Goal: Task Accomplishment & Management: Complete application form

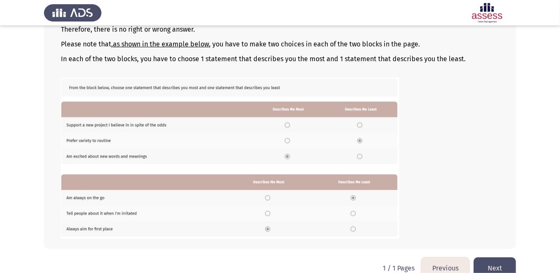
scroll to position [129, 0]
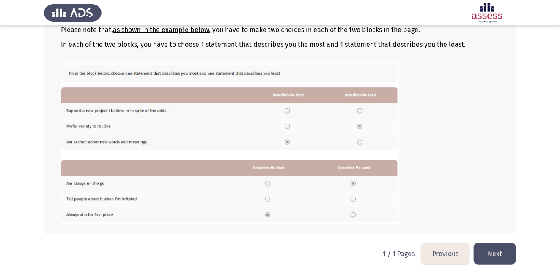
click at [498, 252] on button "Next" at bounding box center [494, 254] width 42 height 22
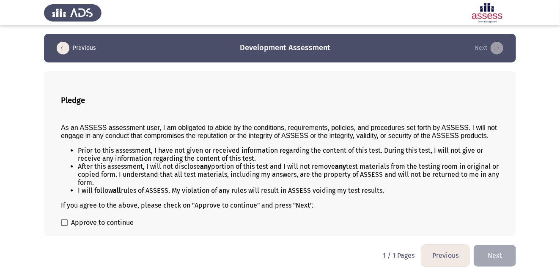
scroll to position [3, 0]
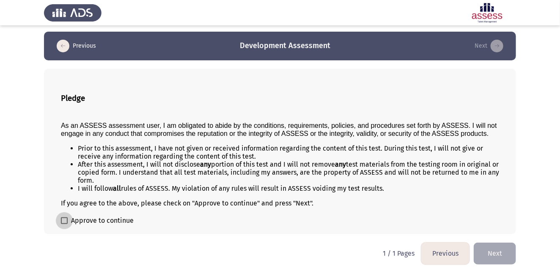
click at [65, 219] on span at bounding box center [64, 221] width 7 height 7
click at [64, 224] on input "Approve to continue" at bounding box center [64, 224] width 0 height 0
checkbox input "true"
click at [495, 249] on button "Next" at bounding box center [494, 254] width 42 height 22
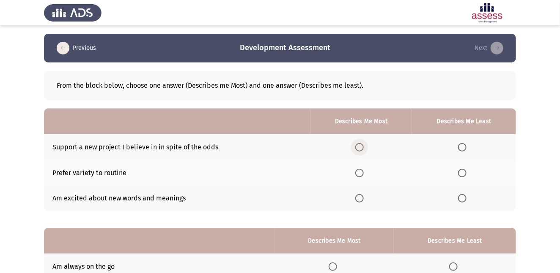
click at [361, 146] on span "Select an option" at bounding box center [359, 147] width 8 height 8
click at [361, 146] on input "Select an option" at bounding box center [359, 147] width 8 height 8
click at [364, 171] on span "Select an option" at bounding box center [359, 173] width 8 height 8
click at [364, 171] on input "Select an option" at bounding box center [359, 173] width 8 height 8
click at [362, 199] on span "Select an option" at bounding box center [359, 198] width 8 height 8
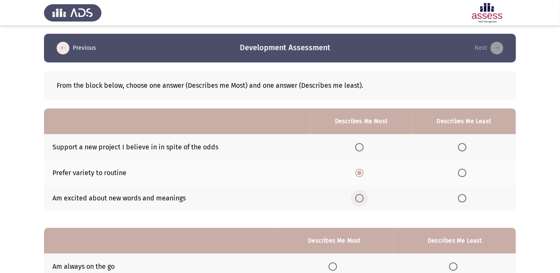
click at [362, 199] on input "Select an option" at bounding box center [359, 198] width 8 height 8
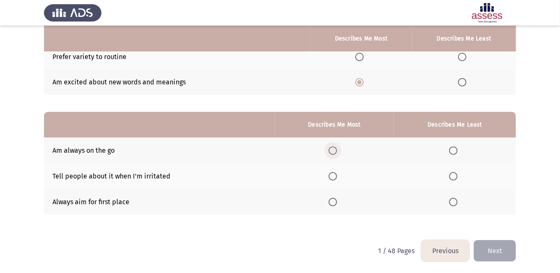
click at [334, 150] on span "Select an option" at bounding box center [332, 151] width 8 height 8
click at [334, 150] on input "Select an option" at bounding box center [332, 151] width 8 height 8
click at [453, 177] on span "Select an option" at bounding box center [453, 177] width 0 height 0
click at [453, 175] on input "Select an option" at bounding box center [453, 176] width 8 height 8
click at [334, 202] on span "Select an option" at bounding box center [332, 202] width 8 height 8
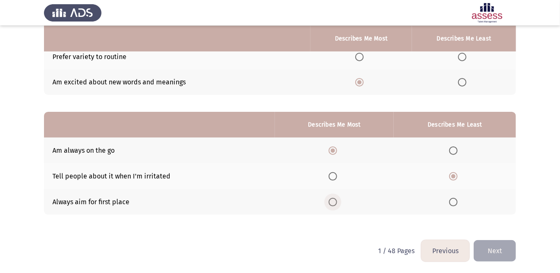
click at [334, 202] on input "Select an option" at bounding box center [332, 202] width 8 height 8
click at [495, 246] on button "Next" at bounding box center [494, 252] width 42 height 22
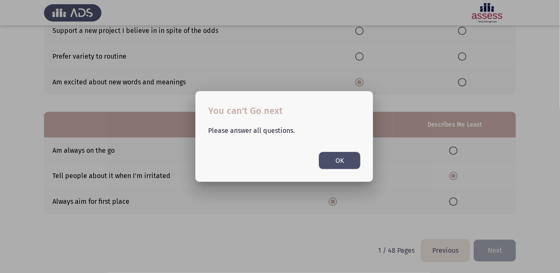
scroll to position [0, 0]
click at [343, 160] on button "OK" at bounding box center [339, 160] width 41 height 17
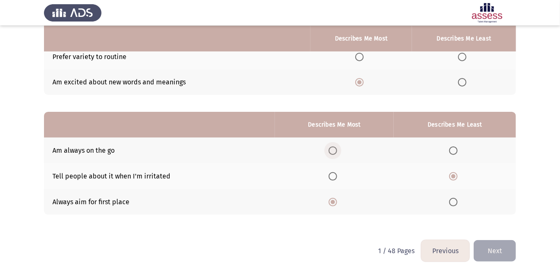
click at [333, 149] on span "Select an option" at bounding box center [332, 151] width 8 height 8
click at [333, 149] on input "Select an option" at bounding box center [332, 151] width 8 height 8
click at [489, 248] on button "Next" at bounding box center [494, 252] width 42 height 22
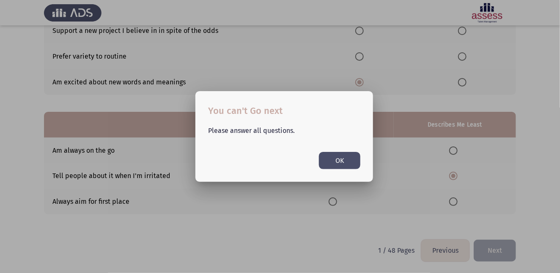
scroll to position [0, 0]
click at [345, 155] on button "OK" at bounding box center [339, 160] width 41 height 17
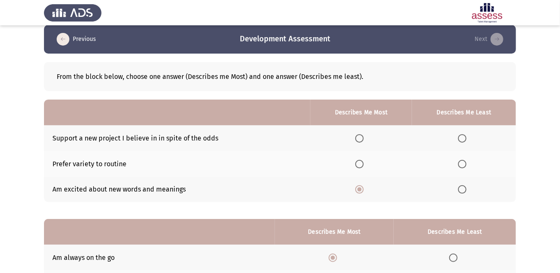
scroll to position [5, 0]
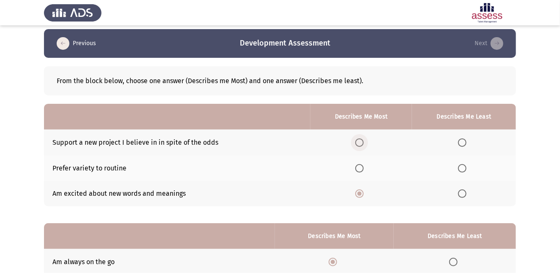
click at [362, 142] on span "Select an option" at bounding box center [359, 143] width 8 height 8
click at [362, 142] on input "Select an option" at bounding box center [359, 143] width 8 height 8
click at [361, 170] on span "Select an option" at bounding box center [359, 168] width 8 height 8
click at [361, 170] on input "Select an option" at bounding box center [359, 168] width 8 height 8
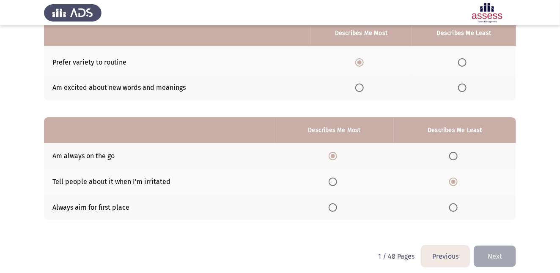
scroll to position [116, 0]
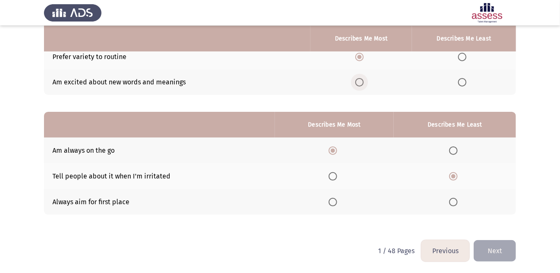
click at [361, 83] on span "Select an option" at bounding box center [359, 82] width 8 height 8
click at [361, 83] on input "Select an option" at bounding box center [359, 82] width 8 height 8
click at [361, 57] on span "Select an option" at bounding box center [359, 57] width 8 height 8
click at [361, 57] on input "Select an option" at bounding box center [359, 57] width 8 height 8
click at [510, 250] on button "Next" at bounding box center [494, 252] width 42 height 22
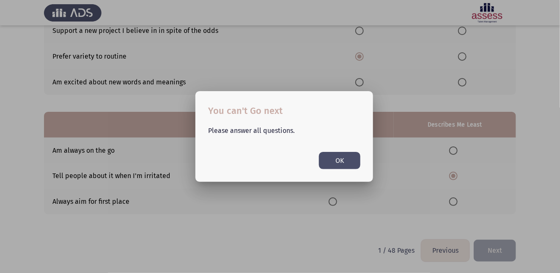
scroll to position [0, 0]
click at [349, 160] on button "OK" at bounding box center [339, 160] width 41 height 17
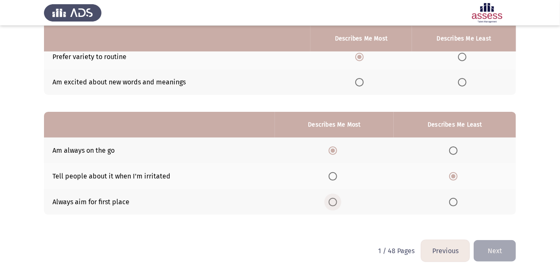
click at [334, 200] on span "Select an option" at bounding box center [332, 202] width 8 height 8
click at [334, 200] on input "Select an option" at bounding box center [332, 202] width 8 height 8
click at [331, 147] on span "Select an option" at bounding box center [332, 151] width 8 height 8
click at [331, 147] on input "Select an option" at bounding box center [332, 151] width 8 height 8
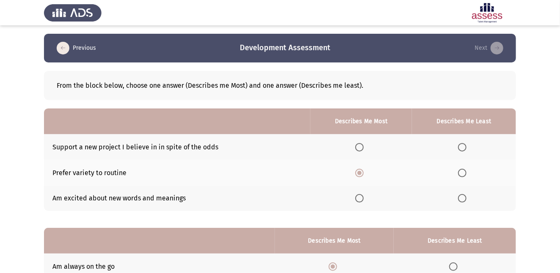
scroll to position [0, 0]
click at [362, 198] on span "Select an option" at bounding box center [359, 198] width 8 height 8
click at [362, 198] on input "Select an option" at bounding box center [359, 198] width 8 height 8
click at [361, 174] on span "Select an option" at bounding box center [359, 173] width 8 height 8
click at [361, 174] on input "Select an option" at bounding box center [359, 173] width 8 height 8
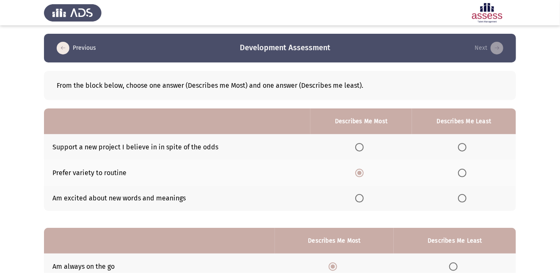
click at [362, 144] on span "Select an option" at bounding box center [359, 147] width 8 height 8
click at [362, 144] on input "Select an option" at bounding box center [359, 147] width 8 height 8
click at [468, 199] on label "Select an option" at bounding box center [464, 198] width 12 height 8
click at [466, 199] on input "Select an option" at bounding box center [462, 198] width 8 height 8
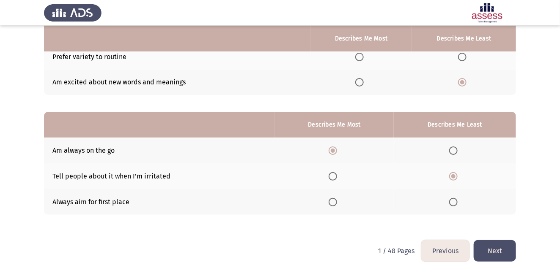
click at [504, 250] on button "Next" at bounding box center [494, 252] width 42 height 22
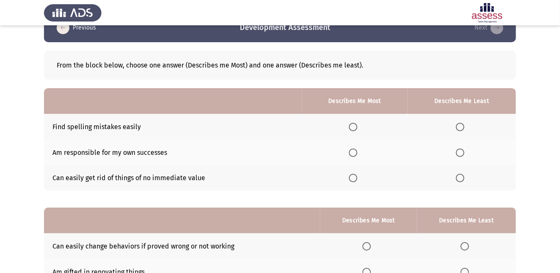
scroll to position [20, 0]
click at [461, 150] on span "Select an option" at bounding box center [460, 153] width 8 height 8
click at [461, 150] on input "Select an option" at bounding box center [460, 153] width 8 height 8
click at [353, 175] on span "Select an option" at bounding box center [353, 178] width 8 height 8
click at [353, 175] on input "Select an option" at bounding box center [353, 178] width 8 height 8
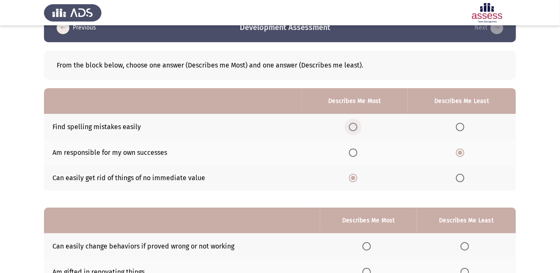
click at [355, 126] on span "Select an option" at bounding box center [353, 127] width 8 height 8
click at [355, 126] on input "Select an option" at bounding box center [353, 127] width 8 height 8
click at [354, 178] on span "Select an option" at bounding box center [353, 178] width 8 height 8
click at [354, 178] on input "Select an option" at bounding box center [353, 178] width 8 height 8
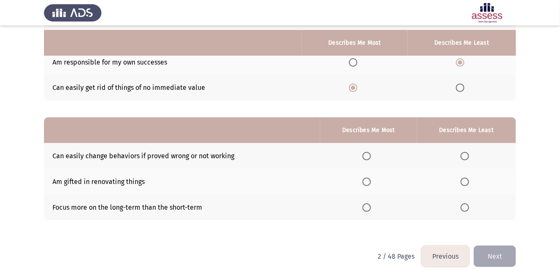
scroll to position [116, 0]
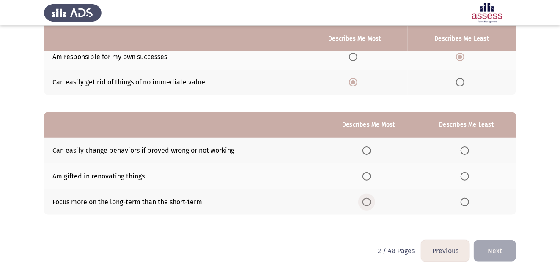
click at [369, 200] on span "Select an option" at bounding box center [366, 202] width 8 height 8
click at [369, 200] on input "Select an option" at bounding box center [366, 202] width 8 height 8
click at [465, 177] on span "Select an option" at bounding box center [464, 176] width 8 height 8
click at [465, 177] on input "Select an option" at bounding box center [464, 176] width 8 height 8
click at [492, 244] on button "Next" at bounding box center [494, 252] width 42 height 22
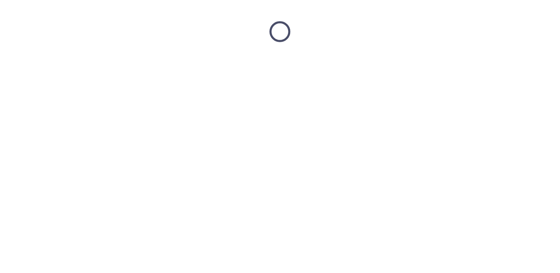
scroll to position [0, 0]
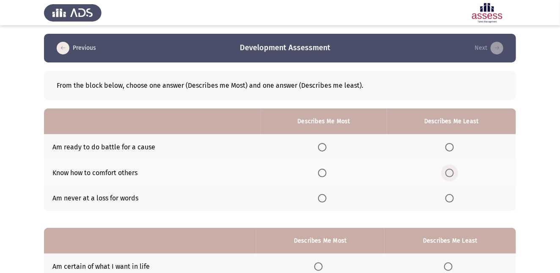
click at [448, 170] on span "Select an option" at bounding box center [449, 173] width 8 height 8
click at [448, 170] on input "Select an option" at bounding box center [449, 173] width 8 height 8
click at [321, 145] on span "Select an option" at bounding box center [322, 147] width 8 height 8
click at [321, 145] on input "Select an option" at bounding box center [322, 147] width 8 height 8
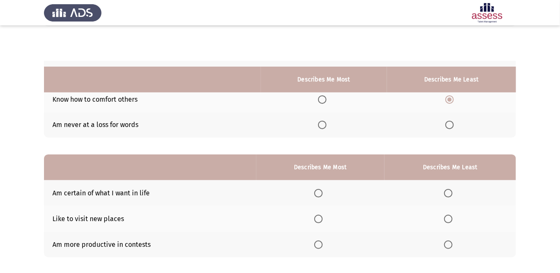
scroll to position [116, 0]
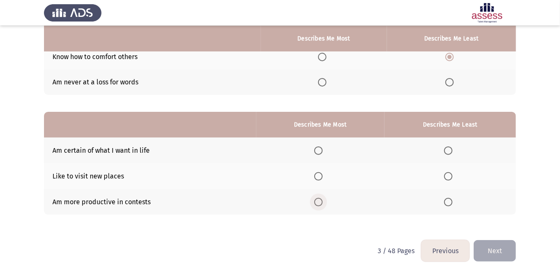
click at [322, 201] on span "Select an option" at bounding box center [318, 202] width 8 height 8
click at [322, 201] on input "Select an option" at bounding box center [318, 202] width 8 height 8
click at [448, 175] on span "Select an option" at bounding box center [448, 176] width 8 height 8
click at [448, 175] on input "Select an option" at bounding box center [448, 176] width 8 height 8
click at [496, 246] on button "Next" at bounding box center [494, 252] width 42 height 22
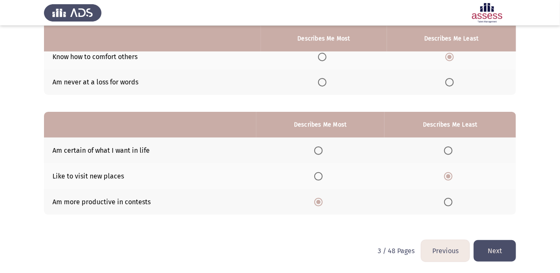
scroll to position [0, 0]
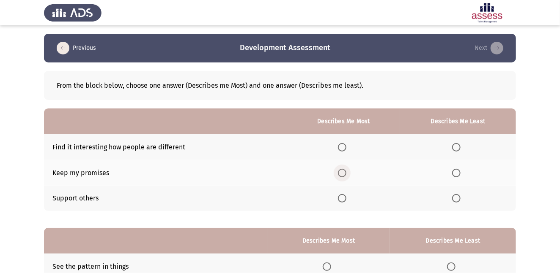
click at [342, 174] on span "Select an option" at bounding box center [342, 173] width 8 height 8
click at [342, 174] on input "Select an option" at bounding box center [342, 173] width 8 height 8
click at [460, 148] on span "Select an option" at bounding box center [456, 147] width 8 height 8
click at [460, 148] on input "Select an option" at bounding box center [456, 147] width 8 height 8
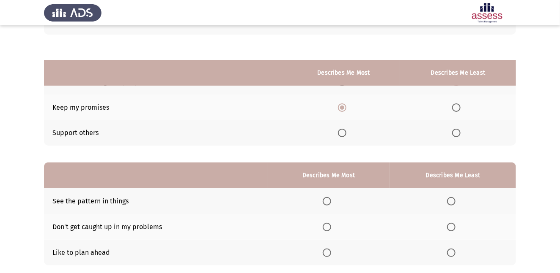
scroll to position [116, 0]
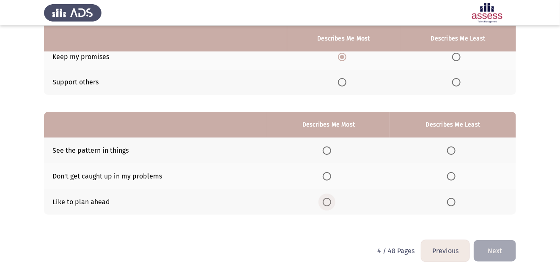
click at [328, 203] on span "Select an option" at bounding box center [327, 202] width 8 height 8
click at [328, 203] on input "Select an option" at bounding box center [327, 202] width 8 height 8
click at [455, 174] on span "Select an option" at bounding box center [451, 176] width 8 height 8
click at [455, 174] on input "Select an option" at bounding box center [451, 176] width 8 height 8
click at [495, 245] on button "Next" at bounding box center [494, 252] width 42 height 22
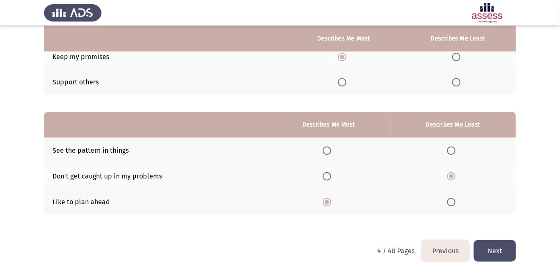
scroll to position [0, 0]
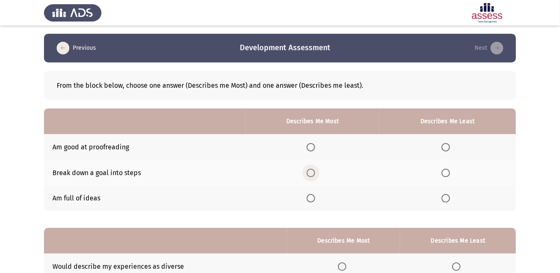
click at [315, 173] on span "Select an option" at bounding box center [310, 173] width 8 height 8
click at [315, 173] on input "Select an option" at bounding box center [310, 173] width 8 height 8
click at [446, 145] on span "Select an option" at bounding box center [445, 147] width 8 height 8
click at [446, 145] on input "Select an option" at bounding box center [445, 147] width 8 height 8
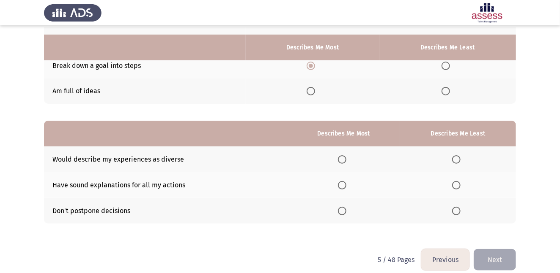
scroll to position [116, 0]
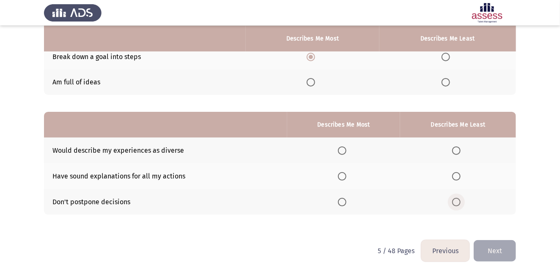
click at [458, 201] on span "Select an option" at bounding box center [456, 202] width 8 height 8
click at [458, 201] on input "Select an option" at bounding box center [456, 202] width 8 height 8
click at [496, 249] on button "Next" at bounding box center [494, 252] width 42 height 22
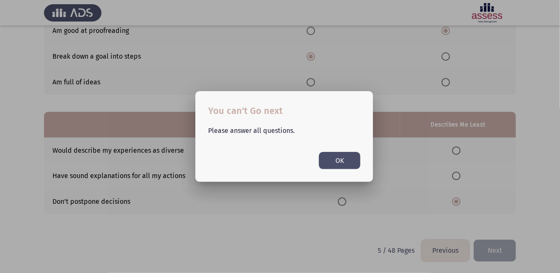
click at [341, 160] on button "OK" at bounding box center [339, 160] width 41 height 17
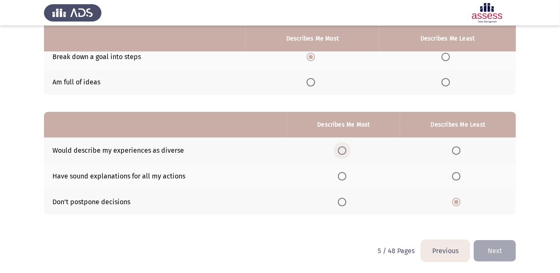
click at [348, 147] on label "Select an option" at bounding box center [344, 151] width 12 height 8
click at [346, 147] on input "Select an option" at bounding box center [342, 151] width 8 height 8
click at [494, 248] on button "Next" at bounding box center [494, 252] width 42 height 22
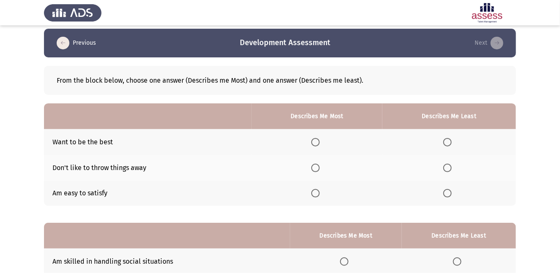
scroll to position [5, 0]
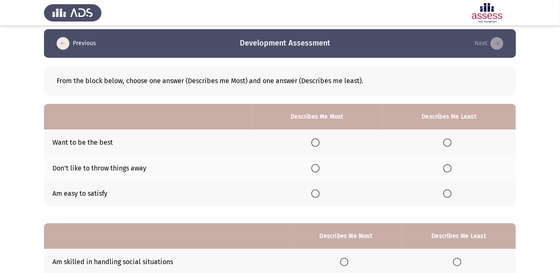
click at [451, 194] on span "Select an option" at bounding box center [447, 194] width 8 height 8
click at [451, 194] on input "Select an option" at bounding box center [447, 194] width 8 height 8
click at [318, 139] on span "Select an option" at bounding box center [315, 143] width 8 height 8
click at [318, 139] on input "Select an option" at bounding box center [315, 143] width 8 height 8
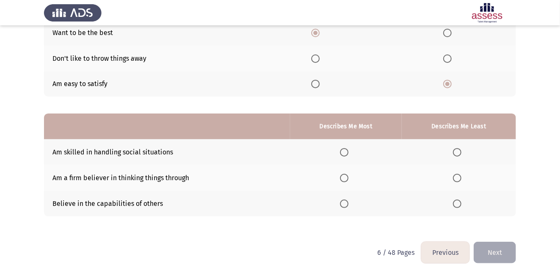
scroll to position [116, 0]
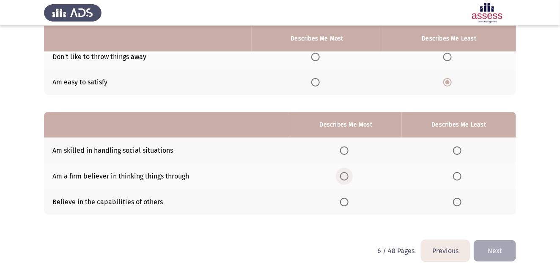
click at [347, 177] on span "Select an option" at bounding box center [344, 176] width 8 height 8
click at [347, 177] on input "Select an option" at bounding box center [344, 176] width 8 height 8
click at [457, 150] on span "Select an option" at bounding box center [457, 151] width 8 height 8
click at [457, 150] on input "Select an option" at bounding box center [457, 151] width 8 height 8
click at [495, 245] on button "Next" at bounding box center [494, 252] width 42 height 22
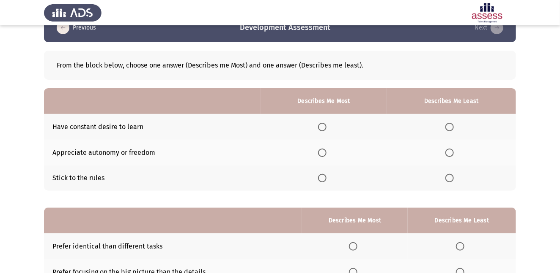
scroll to position [22, 0]
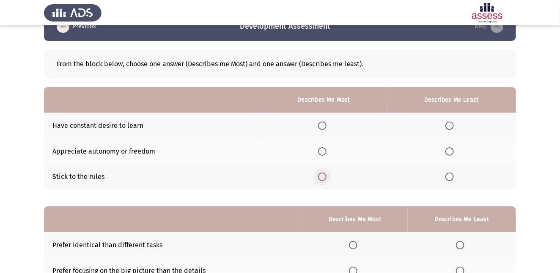
click at [321, 177] on span "Select an option" at bounding box center [322, 177] width 8 height 8
click at [321, 177] on input "Select an option" at bounding box center [322, 177] width 8 height 8
click at [451, 150] on span "Select an option" at bounding box center [449, 152] width 8 height 8
click at [451, 150] on input "Select an option" at bounding box center [449, 152] width 8 height 8
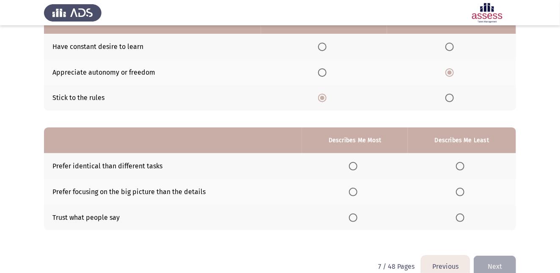
scroll to position [116, 0]
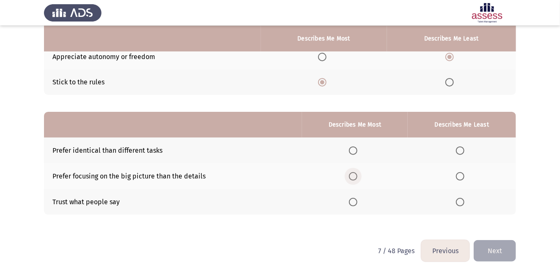
click at [356, 175] on span "Select an option" at bounding box center [353, 176] width 8 height 8
click at [356, 175] on input "Select an option" at bounding box center [353, 176] width 8 height 8
click at [459, 147] on span "Select an option" at bounding box center [460, 151] width 8 height 8
click at [459, 147] on input "Select an option" at bounding box center [460, 151] width 8 height 8
click at [496, 246] on button "Next" at bounding box center [494, 252] width 42 height 22
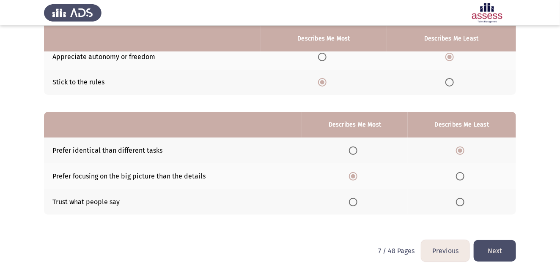
scroll to position [0, 0]
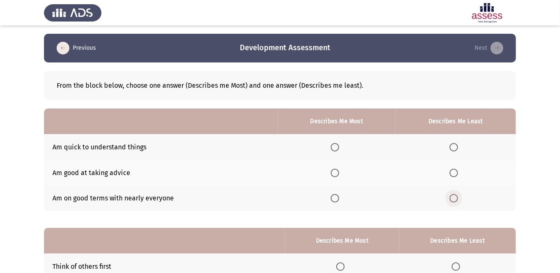
click at [454, 199] on span "Select an option" at bounding box center [453, 198] width 8 height 8
click at [454, 199] on input "Select an option" at bounding box center [453, 198] width 8 height 8
click at [339, 147] on span "Select an option" at bounding box center [335, 147] width 8 height 8
click at [339, 147] on input "Select an option" at bounding box center [335, 147] width 8 height 8
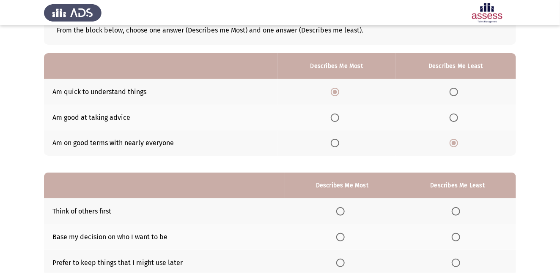
scroll to position [116, 0]
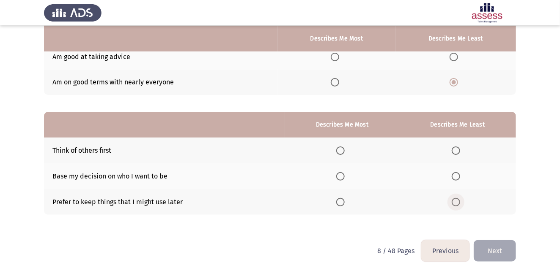
click at [459, 200] on span "Select an option" at bounding box center [455, 202] width 8 height 8
click at [459, 200] on input "Select an option" at bounding box center [455, 202] width 8 height 8
click at [343, 177] on span "Select an option" at bounding box center [340, 176] width 8 height 8
click at [343, 177] on input "Select an option" at bounding box center [340, 176] width 8 height 8
click at [505, 249] on button "Next" at bounding box center [494, 252] width 42 height 22
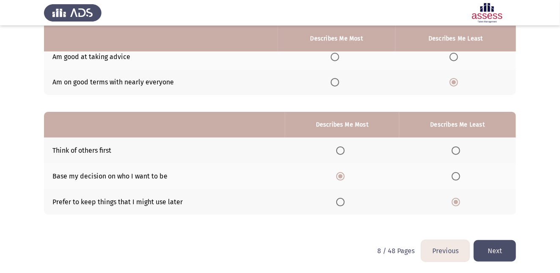
scroll to position [0, 0]
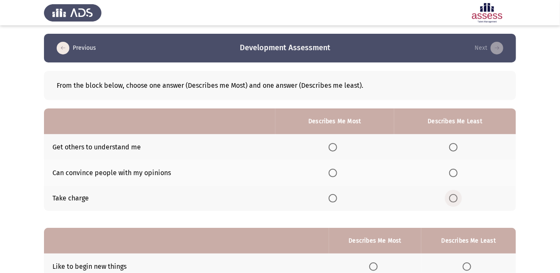
click at [453, 197] on span "Select an option" at bounding box center [453, 198] width 8 height 8
click at [453, 197] on input "Select an option" at bounding box center [453, 198] width 8 height 8
click at [334, 173] on span "Select an option" at bounding box center [332, 173] width 8 height 8
click at [334, 173] on input "Select an option" at bounding box center [332, 173] width 8 height 8
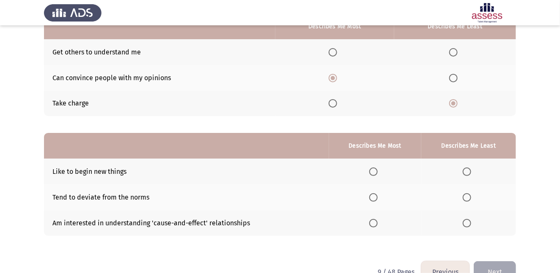
scroll to position [116, 0]
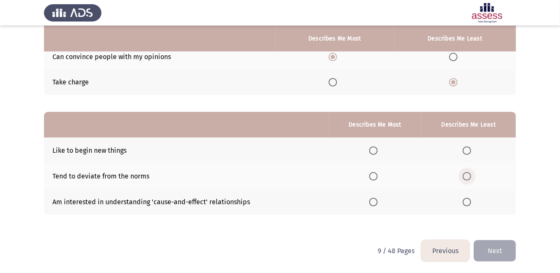
click at [469, 176] on span "Select an option" at bounding box center [466, 176] width 8 height 8
click at [469, 176] on input "Select an option" at bounding box center [466, 176] width 8 height 8
click at [376, 198] on span "Select an option" at bounding box center [373, 202] width 8 height 8
click at [376, 198] on input "Select an option" at bounding box center [373, 202] width 8 height 8
click at [504, 251] on button "Next" at bounding box center [494, 252] width 42 height 22
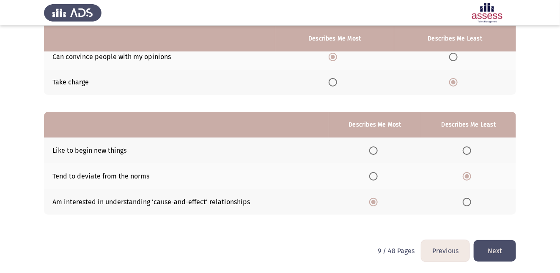
scroll to position [0, 0]
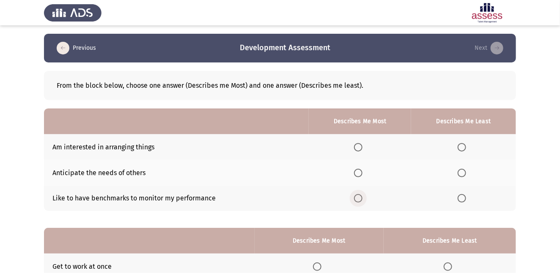
click at [359, 196] on span "Select an option" at bounding box center [358, 198] width 8 height 8
click at [359, 196] on input "Select an option" at bounding box center [358, 198] width 8 height 8
click at [463, 172] on span "Select an option" at bounding box center [461, 173] width 8 height 8
click at [463, 172] on input "Select an option" at bounding box center [461, 173] width 8 height 8
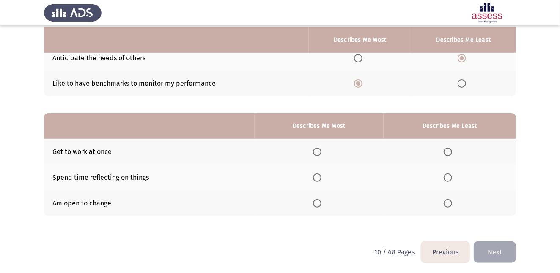
scroll to position [116, 0]
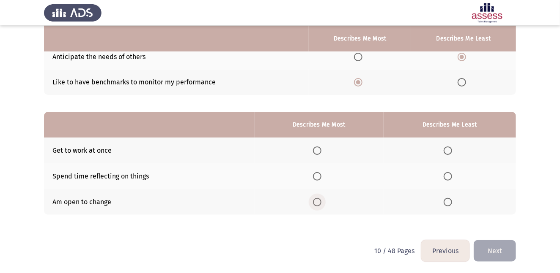
click at [320, 199] on span "Select an option" at bounding box center [317, 202] width 8 height 8
click at [320, 199] on input "Select an option" at bounding box center [317, 202] width 8 height 8
click at [451, 176] on span "Select an option" at bounding box center [447, 176] width 8 height 8
click at [451, 176] on input "Select an option" at bounding box center [447, 176] width 8 height 8
click at [499, 247] on button "Next" at bounding box center [494, 252] width 42 height 22
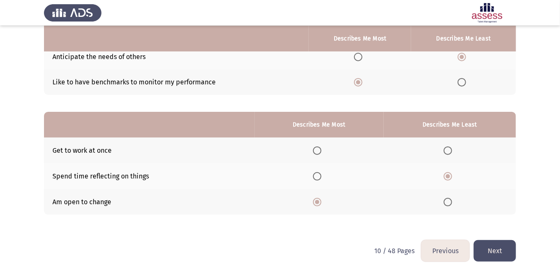
scroll to position [0, 0]
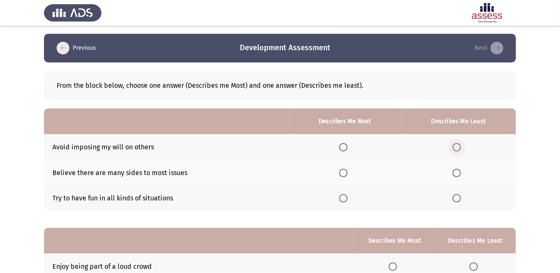
click at [457, 147] on span "Select an option" at bounding box center [456, 147] width 8 height 8
click at [457, 147] on input "Select an option" at bounding box center [456, 147] width 8 height 8
click at [347, 197] on span "Select an option" at bounding box center [343, 198] width 8 height 8
click at [347, 197] on input "Select an option" at bounding box center [343, 198] width 8 height 8
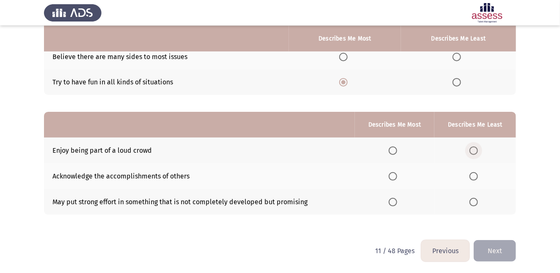
click at [472, 148] on span "Select an option" at bounding box center [473, 151] width 8 height 8
click at [472, 148] on input "Select an option" at bounding box center [473, 151] width 8 height 8
click at [395, 202] on span "Select an option" at bounding box center [392, 202] width 8 height 8
click at [395, 202] on input "Select an option" at bounding box center [392, 202] width 8 height 8
click at [501, 243] on button "Next" at bounding box center [494, 252] width 42 height 22
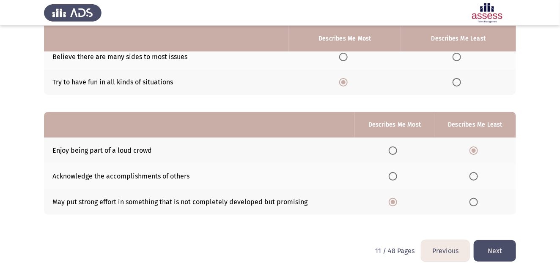
scroll to position [0, 0]
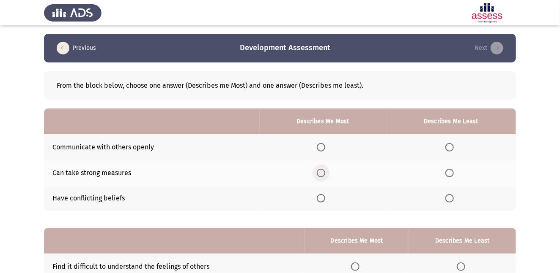
click at [323, 174] on span "Select an option" at bounding box center [321, 173] width 8 height 8
click at [323, 174] on input "Select an option" at bounding box center [321, 173] width 8 height 8
click at [451, 147] on span "Select an option" at bounding box center [449, 147] width 8 height 8
click at [451, 147] on input "Select an option" at bounding box center [449, 147] width 8 height 8
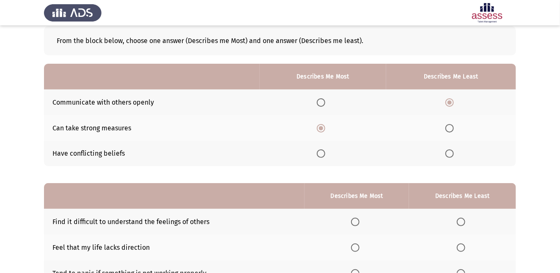
scroll to position [116, 0]
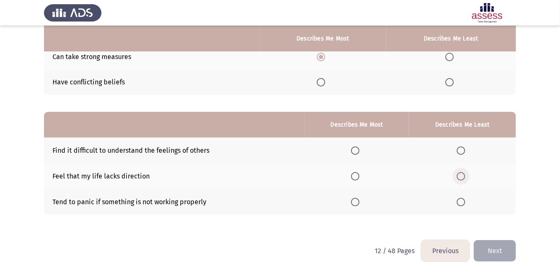
click at [462, 177] on span "Select an option" at bounding box center [461, 176] width 8 height 8
click at [462, 177] on input "Select an option" at bounding box center [461, 176] width 8 height 8
click at [356, 201] on span "Select an option" at bounding box center [355, 202] width 8 height 8
click at [356, 201] on input "Select an option" at bounding box center [355, 202] width 8 height 8
click at [494, 246] on button "Next" at bounding box center [494, 252] width 42 height 22
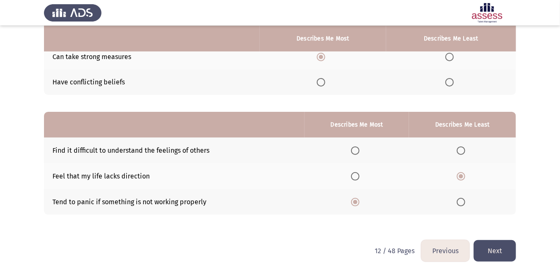
scroll to position [0, 0]
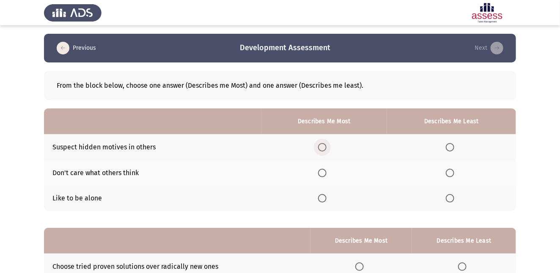
click at [324, 148] on span "Select an option" at bounding box center [322, 147] width 8 height 8
click at [324, 148] on input "Select an option" at bounding box center [322, 147] width 8 height 8
click at [323, 199] on span "Select an option" at bounding box center [322, 198] width 8 height 8
click at [323, 199] on input "Select an option" at bounding box center [322, 198] width 8 height 8
click at [451, 173] on span "Select an option" at bounding box center [450, 173] width 8 height 8
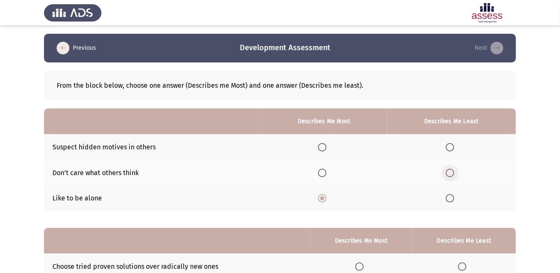
click at [451, 173] on input "Select an option" at bounding box center [450, 173] width 8 height 8
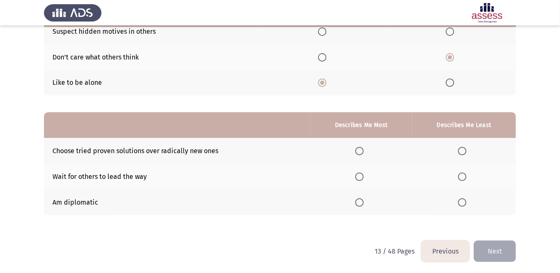
scroll to position [116, 0]
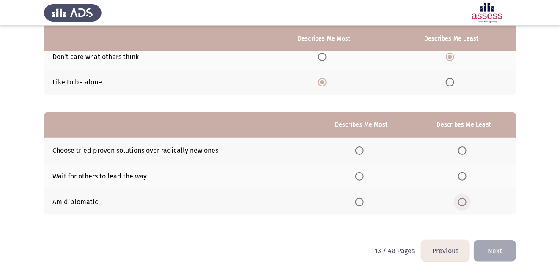
click at [464, 200] on span "Select an option" at bounding box center [462, 202] width 8 height 8
click at [464, 200] on input "Select an option" at bounding box center [462, 202] width 8 height 8
click at [363, 150] on span "Select an option" at bounding box center [359, 151] width 8 height 8
click at [363, 150] on input "Select an option" at bounding box center [359, 151] width 8 height 8
click at [490, 248] on button "Next" at bounding box center [494, 252] width 42 height 22
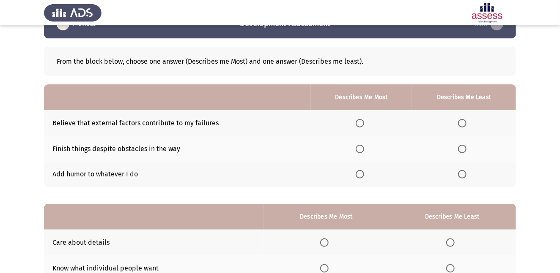
scroll to position [22, 0]
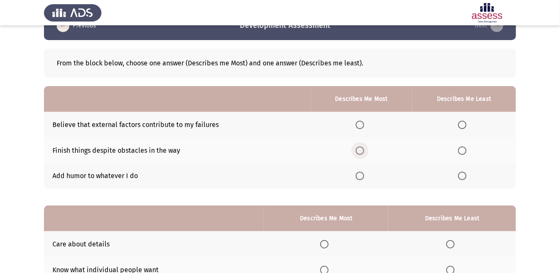
click at [359, 150] on span "Select an option" at bounding box center [360, 151] width 8 height 8
click at [359, 150] on input "Select an option" at bounding box center [360, 151] width 8 height 8
click at [460, 122] on span "Select an option" at bounding box center [462, 125] width 8 height 8
click at [460, 122] on input "Select an option" at bounding box center [462, 125] width 8 height 8
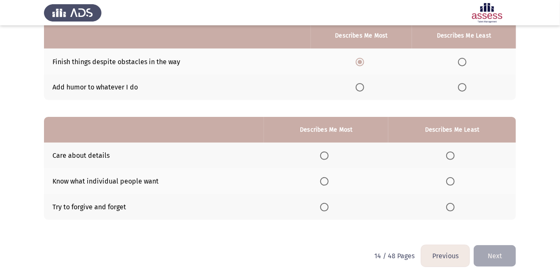
scroll to position [116, 0]
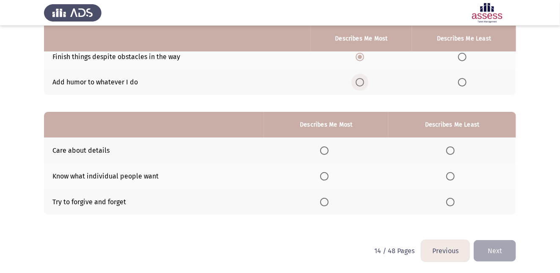
click at [362, 79] on span "Select an option" at bounding box center [360, 82] width 8 height 8
click at [362, 79] on input "Select an option" at bounding box center [360, 82] width 8 height 8
click at [323, 153] on span "Select an option" at bounding box center [324, 151] width 8 height 8
click at [323, 153] on input "Select an option" at bounding box center [324, 151] width 8 height 8
click at [453, 200] on span "Select an option" at bounding box center [450, 202] width 8 height 8
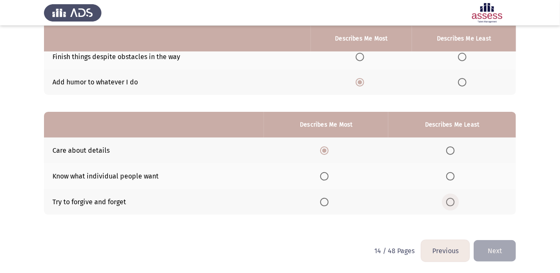
click at [453, 200] on input "Select an option" at bounding box center [450, 202] width 8 height 8
click at [495, 247] on button "Next" at bounding box center [494, 252] width 42 height 22
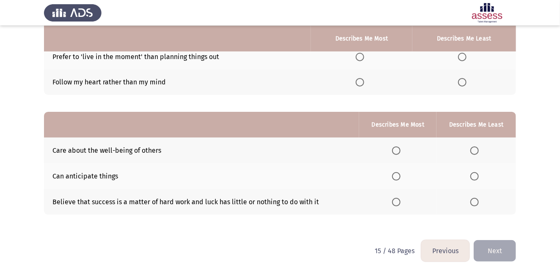
click at [440, 253] on button "Previous" at bounding box center [445, 252] width 48 height 22
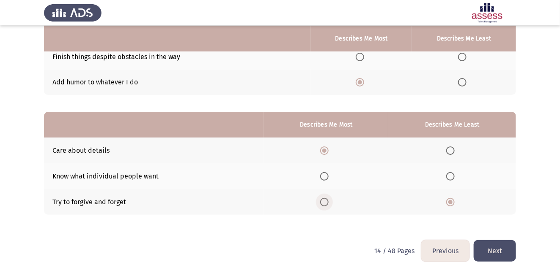
click at [328, 199] on span "Select an option" at bounding box center [324, 202] width 8 height 8
click at [328, 199] on input "Select an option" at bounding box center [324, 202] width 8 height 8
click at [459, 181] on th at bounding box center [452, 177] width 128 height 26
click at [450, 178] on span "Select an option" at bounding box center [450, 176] width 8 height 8
click at [450, 178] on input "Select an option" at bounding box center [450, 176] width 8 height 8
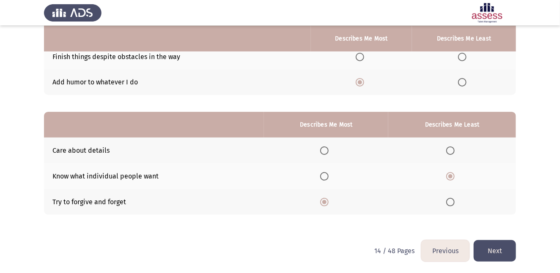
click at [492, 249] on button "Next" at bounding box center [494, 252] width 42 height 22
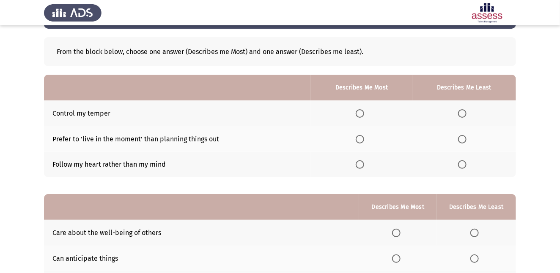
scroll to position [34, 0]
click at [463, 163] on span "Select an option" at bounding box center [462, 164] width 8 height 8
click at [463, 163] on input "Select an option" at bounding box center [462, 164] width 8 height 8
click at [364, 112] on span "Select an option" at bounding box center [360, 113] width 8 height 8
click at [364, 112] on input "Select an option" at bounding box center [360, 113] width 8 height 8
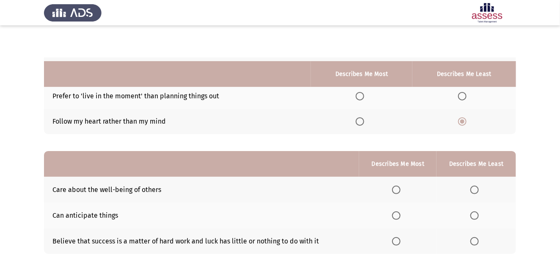
scroll to position [116, 0]
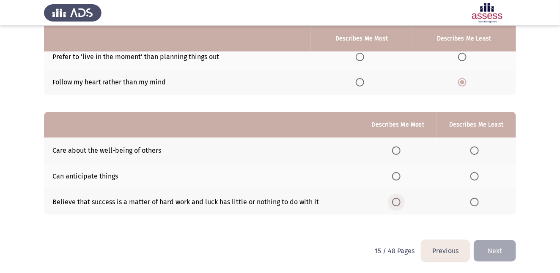
click at [399, 200] on span "Select an option" at bounding box center [396, 202] width 8 height 8
click at [399, 200] on input "Select an option" at bounding box center [396, 202] width 8 height 8
click at [478, 176] on span "Select an option" at bounding box center [474, 176] width 8 height 8
click at [478, 176] on input "Select an option" at bounding box center [474, 176] width 8 height 8
click at [498, 246] on button "Next" at bounding box center [494, 252] width 42 height 22
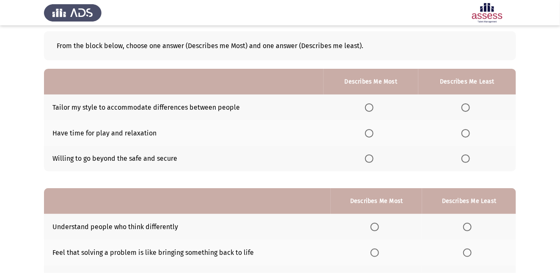
scroll to position [40, 0]
click at [371, 106] on span "Select an option" at bounding box center [369, 108] width 8 height 8
click at [371, 106] on input "Select an option" at bounding box center [369, 108] width 8 height 8
click at [466, 135] on span "Select an option" at bounding box center [465, 133] width 8 height 8
click at [466, 135] on input "Select an option" at bounding box center [465, 133] width 8 height 8
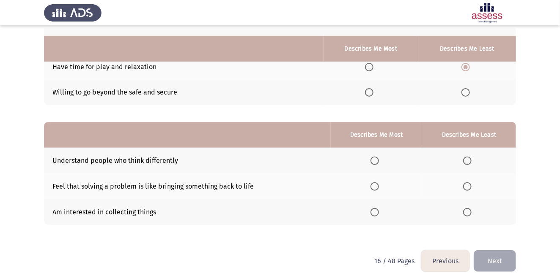
scroll to position [116, 0]
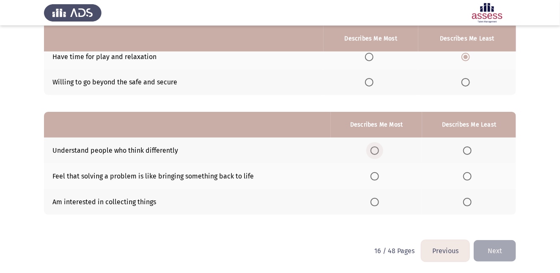
click at [377, 151] on span "Select an option" at bounding box center [374, 151] width 8 height 8
click at [377, 151] on input "Select an option" at bounding box center [374, 151] width 8 height 8
click at [468, 202] on span "Select an option" at bounding box center [467, 202] width 8 height 8
click at [468, 202] on input "Select an option" at bounding box center [467, 202] width 8 height 8
click at [496, 248] on button "Next" at bounding box center [494, 252] width 42 height 22
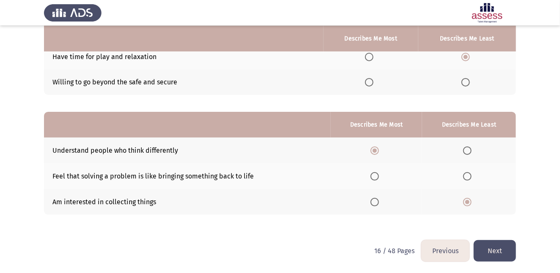
scroll to position [0, 0]
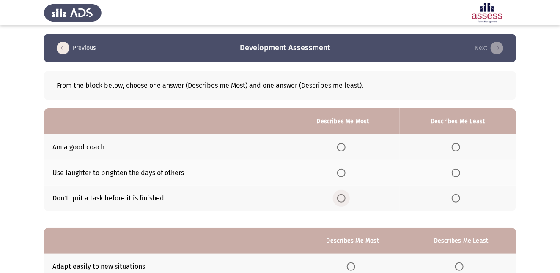
click at [345, 199] on span "Select an option" at bounding box center [341, 198] width 8 height 8
click at [345, 199] on input "Select an option" at bounding box center [341, 198] width 8 height 8
click at [459, 173] on span "Select an option" at bounding box center [455, 173] width 8 height 8
click at [459, 173] on input "Select an option" at bounding box center [455, 173] width 8 height 8
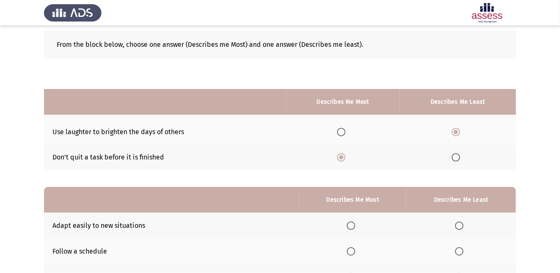
scroll to position [116, 0]
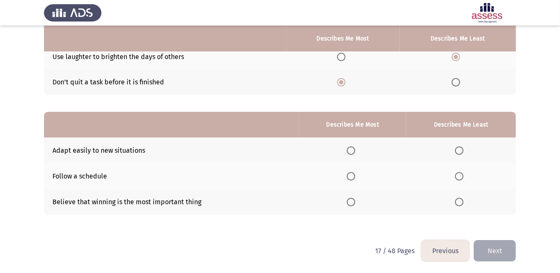
click at [361, 151] on th at bounding box center [352, 151] width 107 height 26
click at [462, 202] on span "Select an option" at bounding box center [459, 202] width 8 height 8
click at [462, 202] on input "Select an option" at bounding box center [459, 202] width 8 height 8
click at [354, 150] on span "Select an option" at bounding box center [351, 151] width 8 height 8
click at [354, 150] on input "Select an option" at bounding box center [351, 151] width 8 height 8
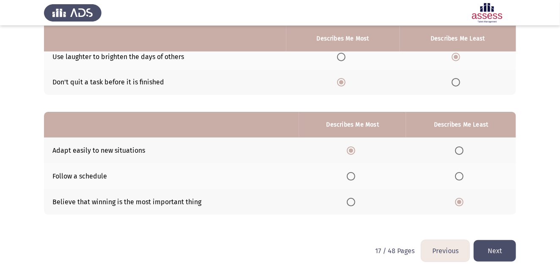
click at [490, 244] on button "Next" at bounding box center [494, 252] width 42 height 22
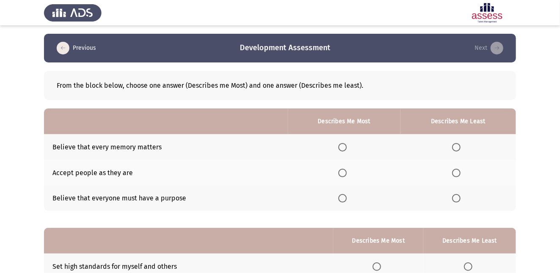
click at [342, 178] on th at bounding box center [344, 173] width 112 height 26
click at [341, 173] on span "Select an option" at bounding box center [342, 173] width 8 height 8
click at [341, 173] on input "Select an option" at bounding box center [342, 173] width 8 height 8
click at [454, 147] on span "Select an option" at bounding box center [456, 147] width 8 height 8
click at [454, 147] on input "Select an option" at bounding box center [456, 147] width 8 height 8
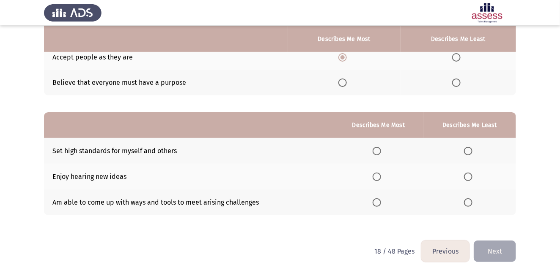
scroll to position [116, 0]
click at [379, 148] on span "Select an option" at bounding box center [376, 151] width 8 height 8
click at [379, 148] on input "Select an option" at bounding box center [376, 151] width 8 height 8
click at [470, 201] on span "Select an option" at bounding box center [468, 202] width 8 height 8
click at [470, 201] on input "Select an option" at bounding box center [468, 202] width 8 height 8
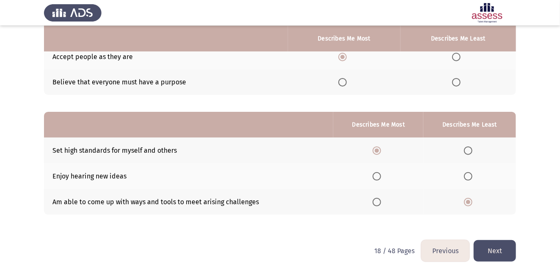
click at [492, 254] on button "Next" at bounding box center [494, 252] width 42 height 22
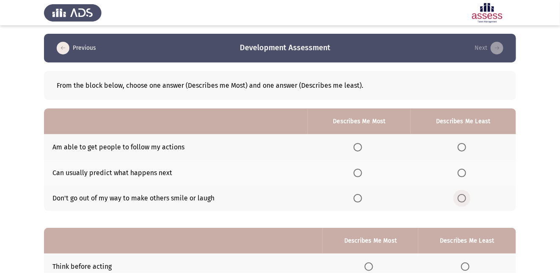
click at [463, 199] on span "Select an option" at bounding box center [461, 198] width 8 height 8
click at [463, 199] on input "Select an option" at bounding box center [461, 198] width 8 height 8
click at [359, 148] on span "Select an option" at bounding box center [357, 147] width 8 height 8
click at [359, 148] on input "Select an option" at bounding box center [357, 147] width 8 height 8
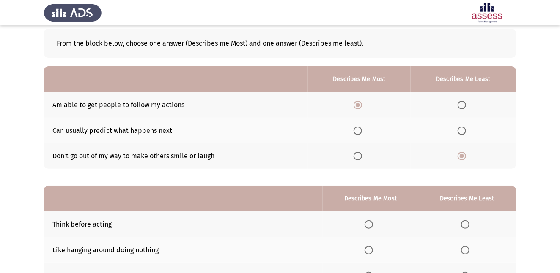
scroll to position [116, 0]
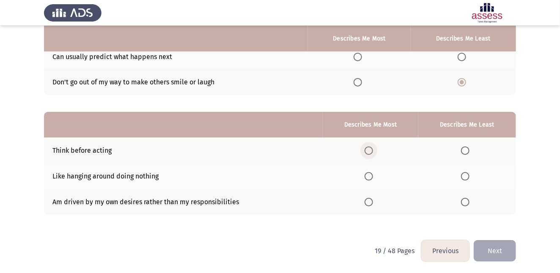
click at [373, 150] on span "Select an option" at bounding box center [368, 151] width 8 height 8
click at [373, 150] on input "Select an option" at bounding box center [368, 151] width 8 height 8
click at [466, 175] on span "Select an option" at bounding box center [465, 176] width 8 height 8
click at [466, 175] on input "Select an option" at bounding box center [465, 176] width 8 height 8
click at [498, 249] on button "Next" at bounding box center [494, 252] width 42 height 22
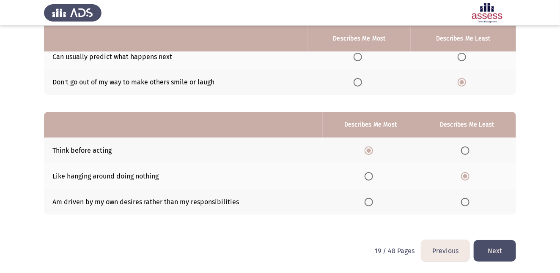
scroll to position [0, 0]
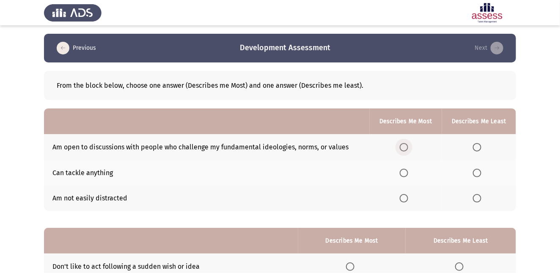
click at [406, 146] on span "Select an option" at bounding box center [403, 147] width 8 height 8
click at [406, 146] on input "Select an option" at bounding box center [403, 147] width 8 height 8
click at [476, 197] on span "Select an option" at bounding box center [477, 198] width 8 height 8
click at [476, 197] on input "Select an option" at bounding box center [477, 198] width 8 height 8
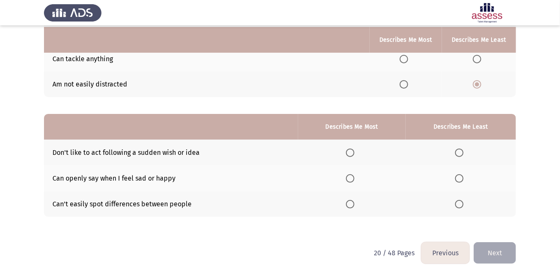
scroll to position [116, 0]
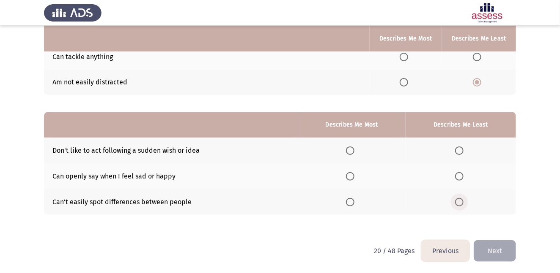
click at [460, 199] on span "Select an option" at bounding box center [459, 202] width 8 height 8
click at [460, 199] on input "Select an option" at bounding box center [459, 202] width 8 height 8
click at [351, 151] on span "Select an option" at bounding box center [350, 151] width 8 height 8
click at [351, 151] on input "Select an option" at bounding box center [350, 151] width 8 height 8
click at [492, 246] on button "Next" at bounding box center [494, 252] width 42 height 22
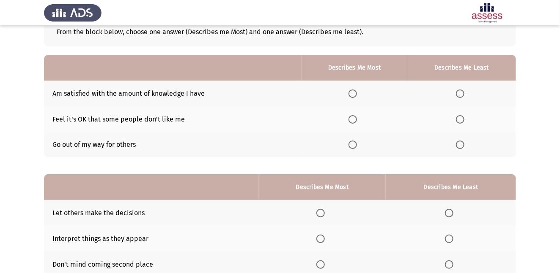
scroll to position [0, 0]
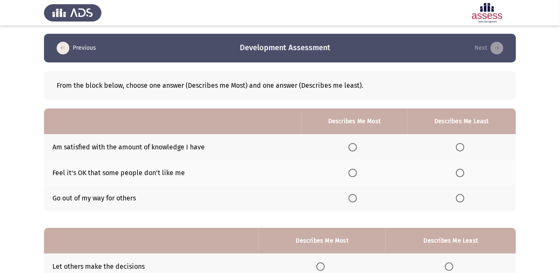
click at [462, 148] on span "Select an option" at bounding box center [460, 147] width 8 height 8
click at [462, 148] on input "Select an option" at bounding box center [460, 147] width 8 height 8
click at [357, 172] on span "Select an option" at bounding box center [352, 173] width 8 height 8
click at [357, 172] on input "Select an option" at bounding box center [352, 173] width 8 height 8
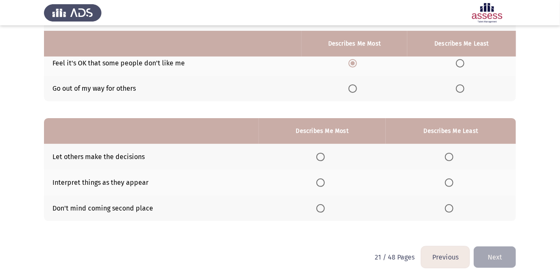
scroll to position [115, 0]
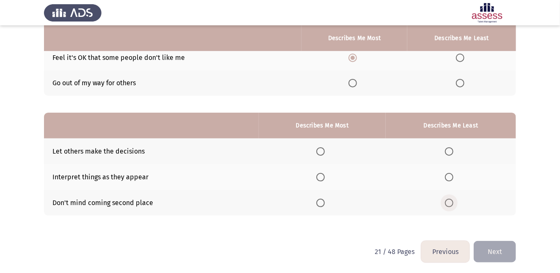
click at [450, 199] on span "Select an option" at bounding box center [449, 203] width 8 height 8
click at [450, 199] on input "Select an option" at bounding box center [449, 203] width 8 height 8
click at [325, 201] on span "Select an option" at bounding box center [320, 203] width 8 height 8
click at [325, 201] on input "Select an option" at bounding box center [320, 203] width 8 height 8
click at [451, 148] on span "Select an option" at bounding box center [449, 152] width 8 height 8
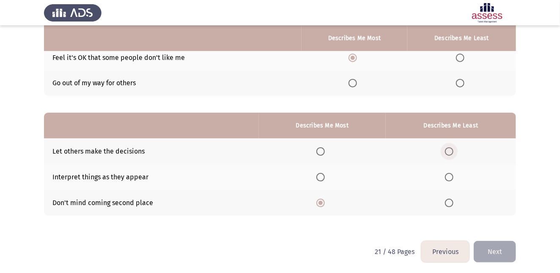
click at [451, 148] on input "Select an option" at bounding box center [449, 152] width 8 height 8
click at [495, 246] on button "Next" at bounding box center [494, 252] width 42 height 22
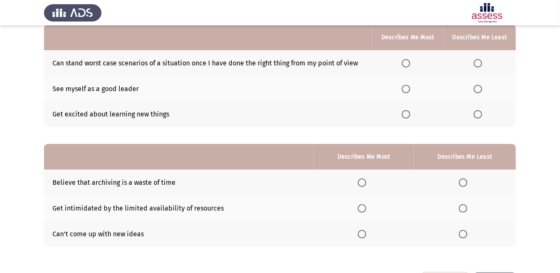
scroll to position [85, 0]
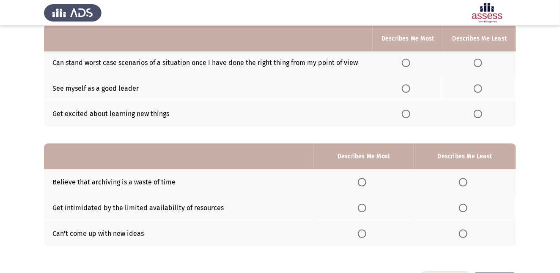
click at [409, 62] on span "Select an option" at bounding box center [406, 63] width 8 height 8
click at [409, 62] on input "Select an option" at bounding box center [406, 63] width 8 height 8
click at [480, 116] on span "Select an option" at bounding box center [477, 114] width 8 height 8
click at [480, 116] on input "Select an option" at bounding box center [477, 114] width 8 height 8
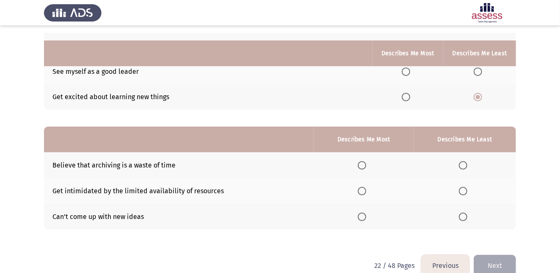
scroll to position [116, 0]
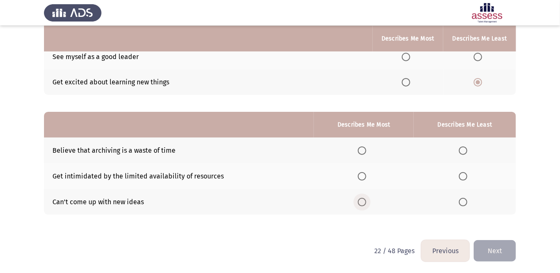
click at [365, 202] on span "Select an option" at bounding box center [362, 202] width 8 height 8
click at [365, 202] on input "Select an option" at bounding box center [362, 202] width 8 height 8
click at [462, 148] on span "Select an option" at bounding box center [463, 151] width 8 height 8
click at [462, 148] on input "Select an option" at bounding box center [463, 151] width 8 height 8
click at [508, 250] on button "Next" at bounding box center [494, 252] width 42 height 22
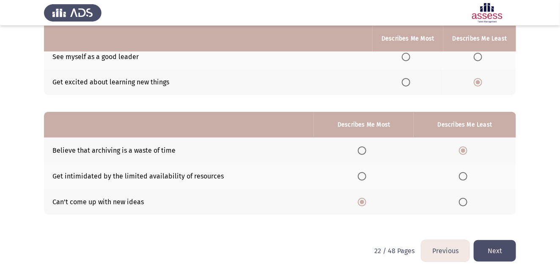
scroll to position [0, 0]
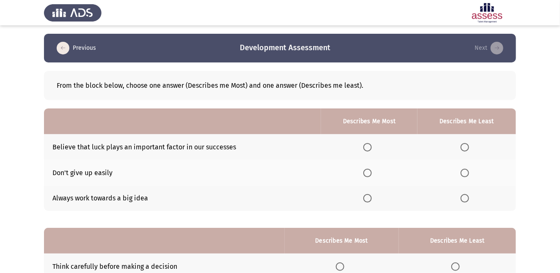
click at [466, 173] on span "Select an option" at bounding box center [464, 173] width 8 height 8
click at [466, 173] on input "Select an option" at bounding box center [464, 173] width 8 height 8
click at [368, 197] on span "Select an option" at bounding box center [367, 198] width 8 height 8
click at [368, 197] on input "Select an option" at bounding box center [367, 198] width 8 height 8
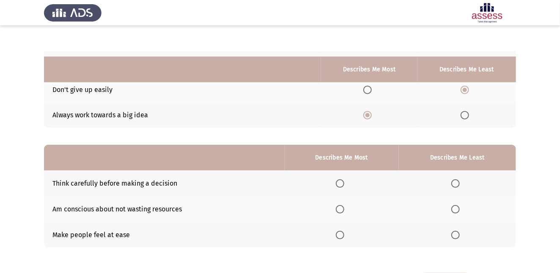
scroll to position [116, 0]
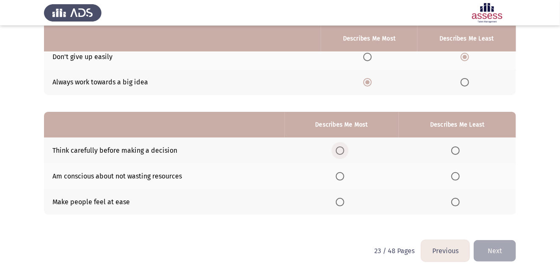
click at [342, 151] on span "Select an option" at bounding box center [340, 151] width 8 height 8
click at [342, 151] on input "Select an option" at bounding box center [340, 151] width 8 height 8
click at [457, 198] on span "Select an option" at bounding box center [455, 202] width 8 height 8
click at [457, 198] on input "Select an option" at bounding box center [455, 202] width 8 height 8
click at [495, 245] on button "Next" at bounding box center [494, 252] width 42 height 22
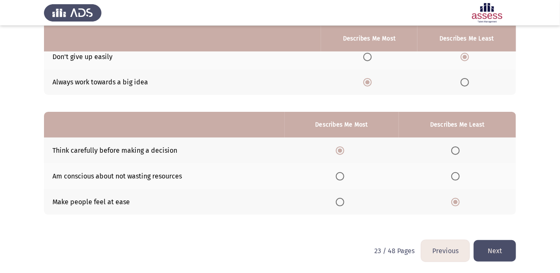
scroll to position [0, 0]
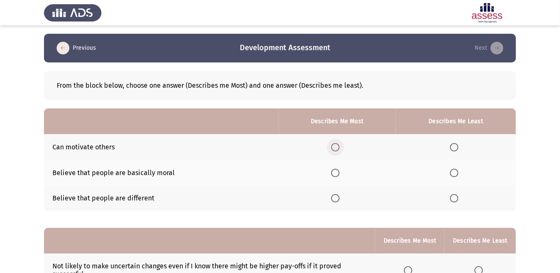
click at [336, 144] on span "Select an option" at bounding box center [335, 147] width 8 height 8
click at [336, 144] on input "Select an option" at bounding box center [335, 147] width 8 height 8
click at [457, 174] on span "Select an option" at bounding box center [454, 173] width 8 height 8
click at [457, 174] on input "Select an option" at bounding box center [454, 173] width 8 height 8
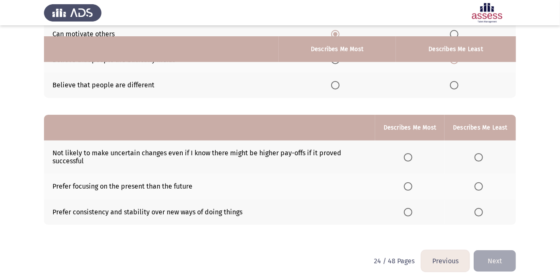
scroll to position [124, 0]
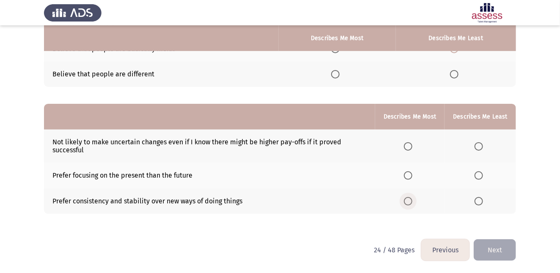
click at [410, 198] on span "Select an option" at bounding box center [408, 201] width 8 height 8
click at [410, 198] on input "Select an option" at bounding box center [408, 201] width 8 height 8
click at [479, 175] on span "Select an option" at bounding box center [478, 176] width 8 height 8
click at [479, 175] on input "Select an option" at bounding box center [478, 176] width 8 height 8
click at [495, 243] on button "Next" at bounding box center [494, 251] width 42 height 22
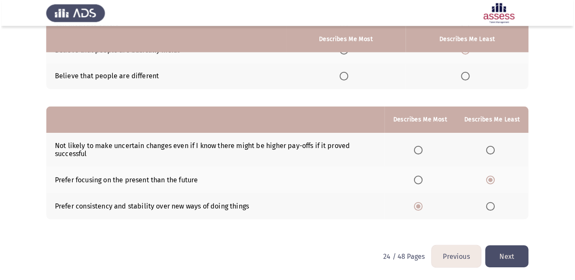
scroll to position [0, 0]
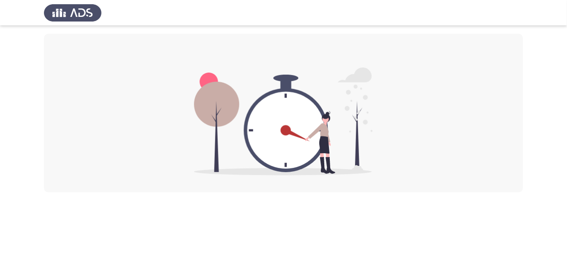
click at [373, 93] on div at bounding box center [283, 113] width 479 height 159
click at [201, 163] on img at bounding box center [283, 122] width 179 height 108
